Goal: Information Seeking & Learning: Learn about a topic

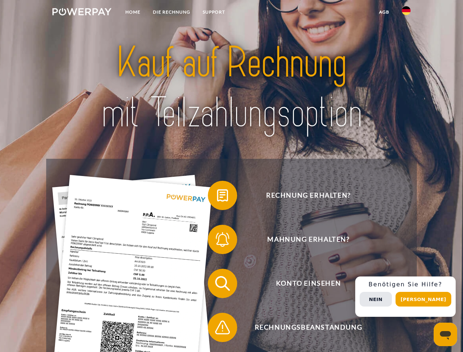
click at [82, 13] on img at bounding box center [81, 11] width 59 height 7
click at [406, 13] on img at bounding box center [406, 10] width 9 height 9
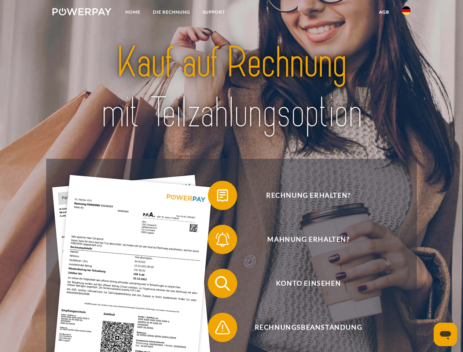
click at [384, 12] on link "agb" at bounding box center [384, 12] width 23 height 13
click at [217, 197] on span at bounding box center [211, 195] width 37 height 37
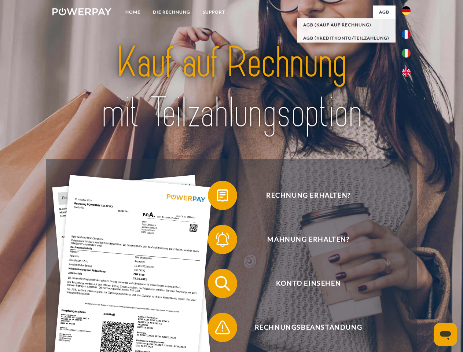
click at [217, 241] on span at bounding box center [211, 239] width 37 height 37
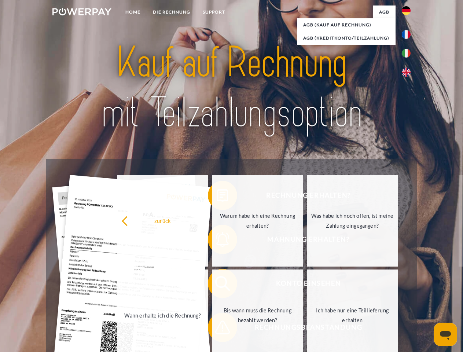
click at [217, 285] on link "Bis wann muss die Rechnung bezahlt werden?" at bounding box center [257, 316] width 91 height 92
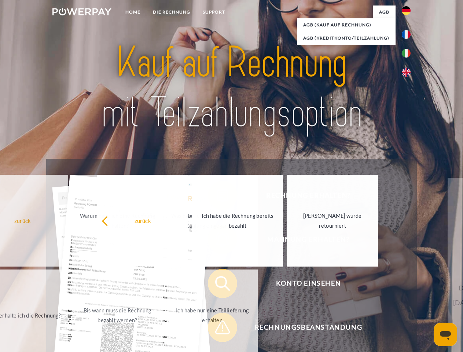
click at [217, 329] on span at bounding box center [211, 327] width 37 height 37
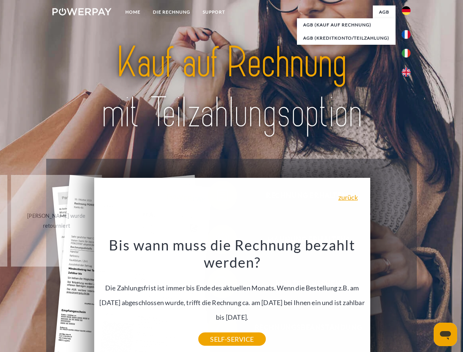
click at [408, 297] on div "Rechnung erhalten? Mahnung erhalten? Konto einsehen" at bounding box center [231, 305] width 370 height 293
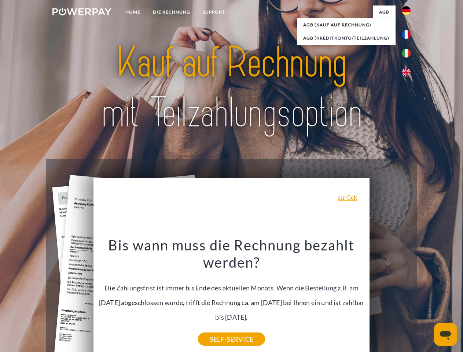
click at [390, 298] on span "Konto einsehen" at bounding box center [309, 283] width 180 height 29
click at [426, 299] on header "Home DIE RECHNUNG SUPPORT" at bounding box center [231, 253] width 463 height 507
